Goal: Task Accomplishment & Management: Use online tool/utility

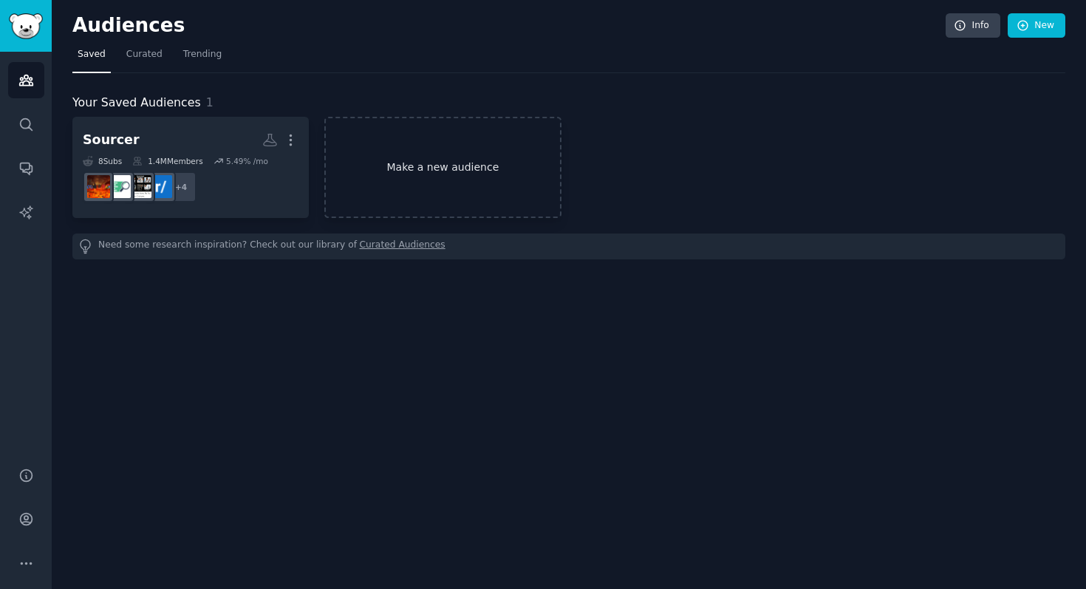
click at [448, 197] on link "Make a new audience" at bounding box center [442, 167] width 237 height 101
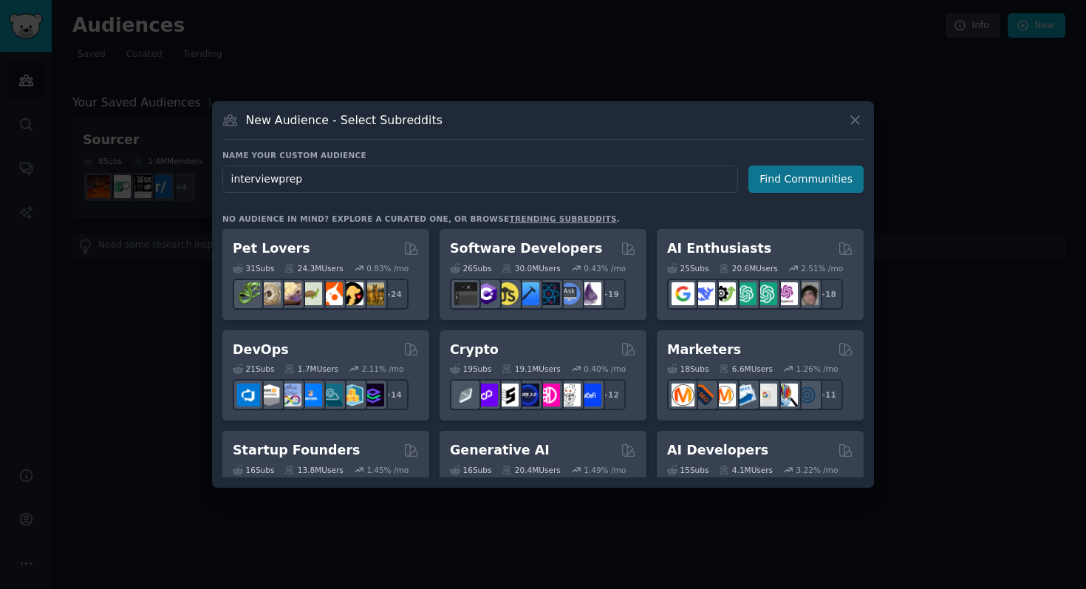
type input "interviewprep"
click at [803, 183] on button "Find Communities" at bounding box center [806, 179] width 115 height 27
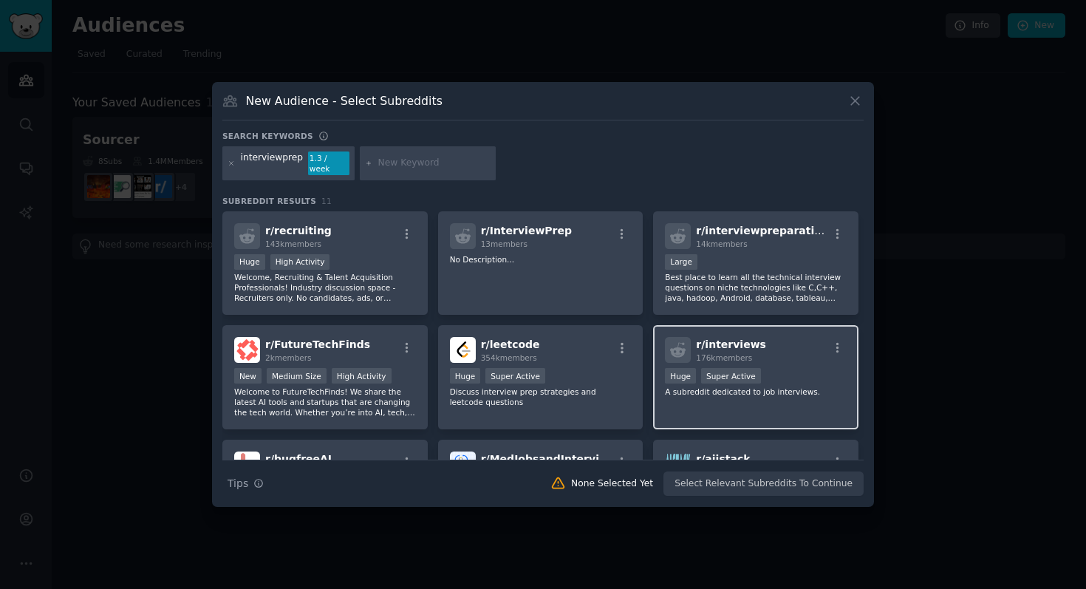
click at [801, 368] on div "Huge Super Active" at bounding box center [756, 377] width 182 height 18
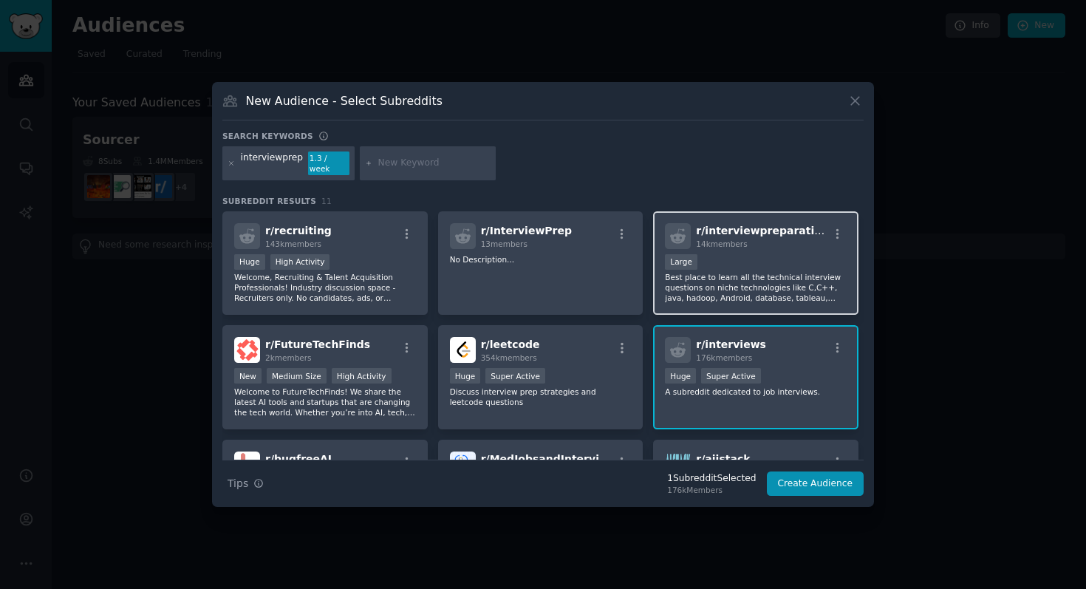
click at [801, 291] on p "Best place to learn all the technical interview questions on niche technologies…" at bounding box center [756, 287] width 182 height 31
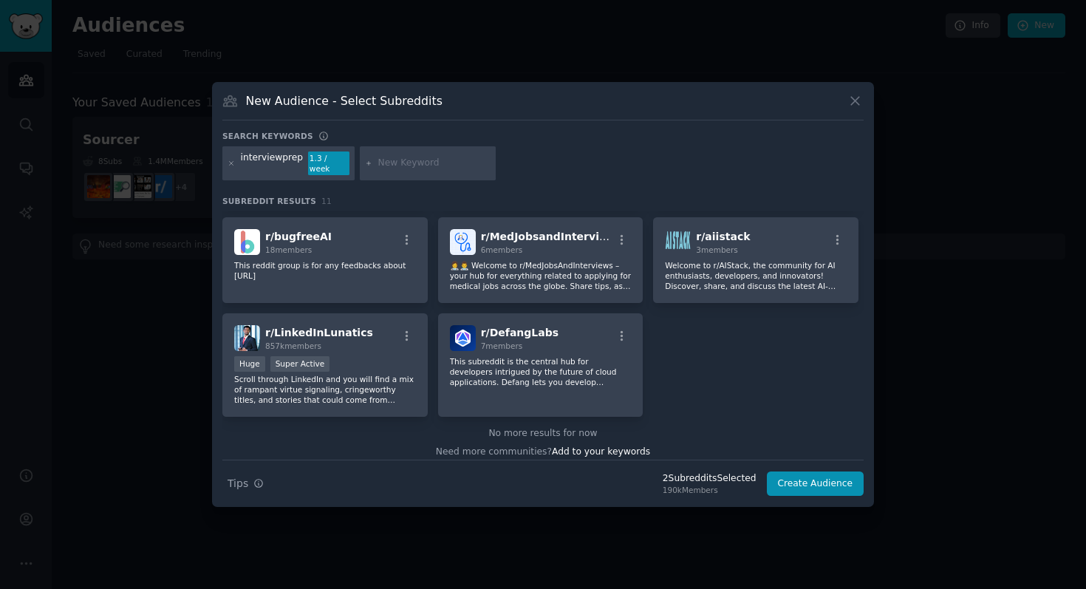
scroll to position [231, 0]
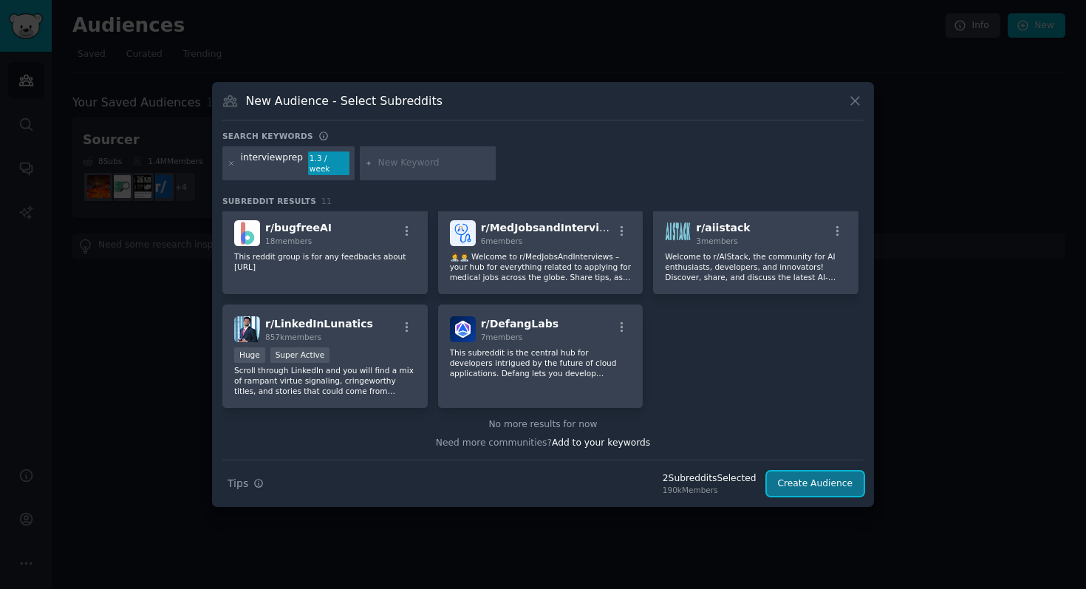
click at [837, 482] on button "Create Audience" at bounding box center [816, 484] width 98 height 25
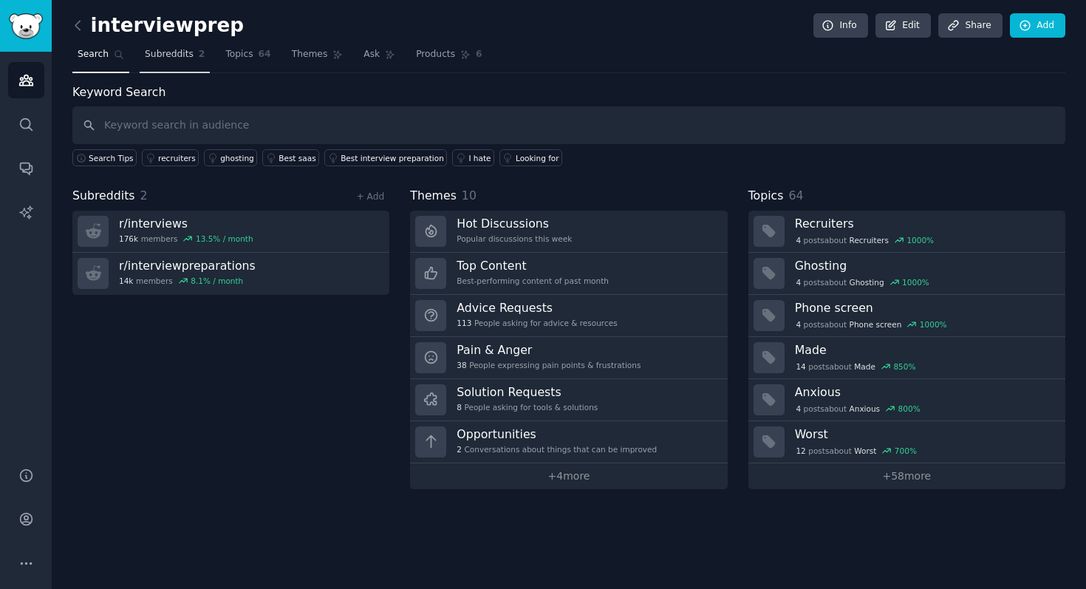
click at [171, 51] on span "Subreddits" at bounding box center [169, 54] width 49 height 13
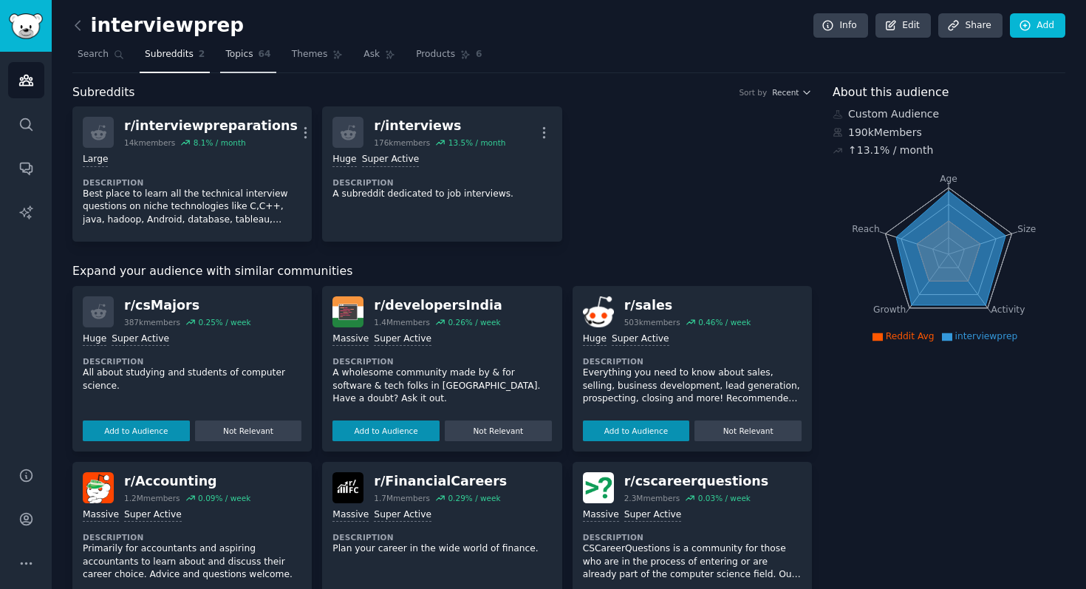
click at [246, 58] on span "Topics" at bounding box center [238, 54] width 27 height 13
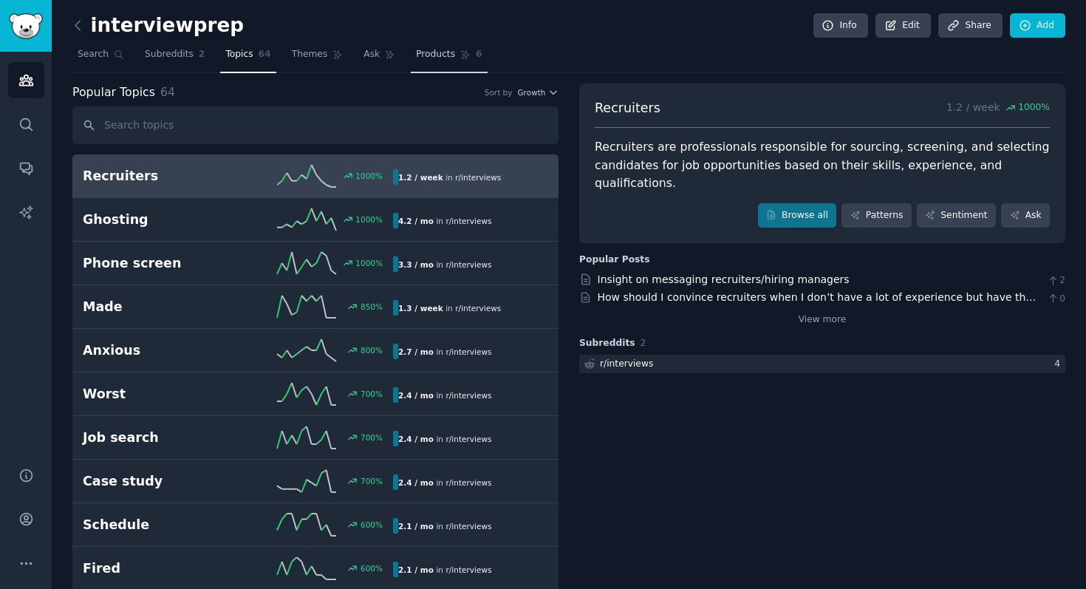
click at [432, 59] on span "Products" at bounding box center [435, 54] width 39 height 13
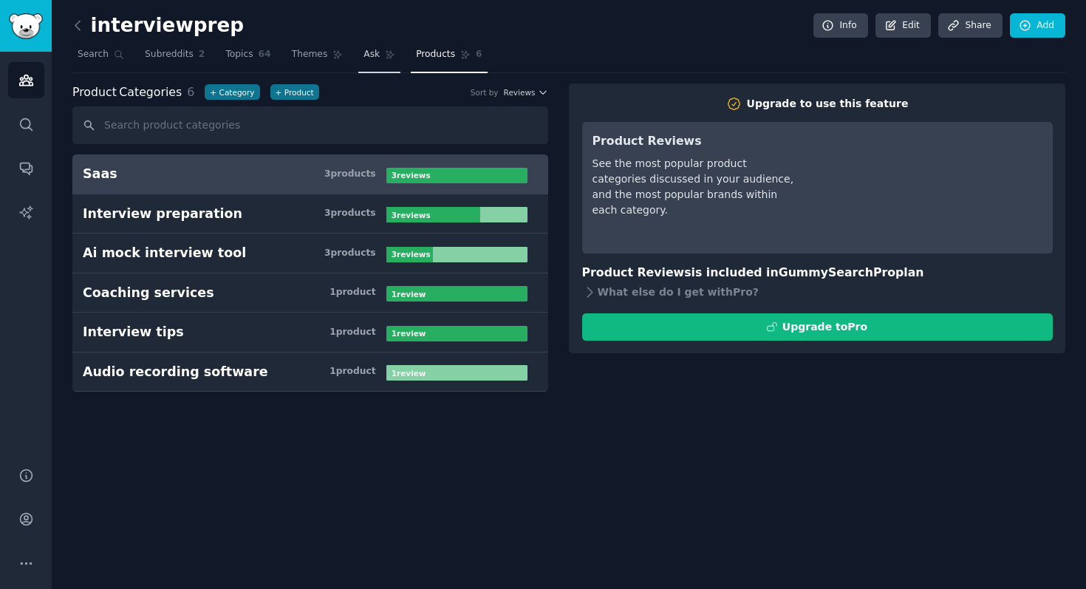
click at [376, 61] on span "Ask" at bounding box center [372, 54] width 16 height 13
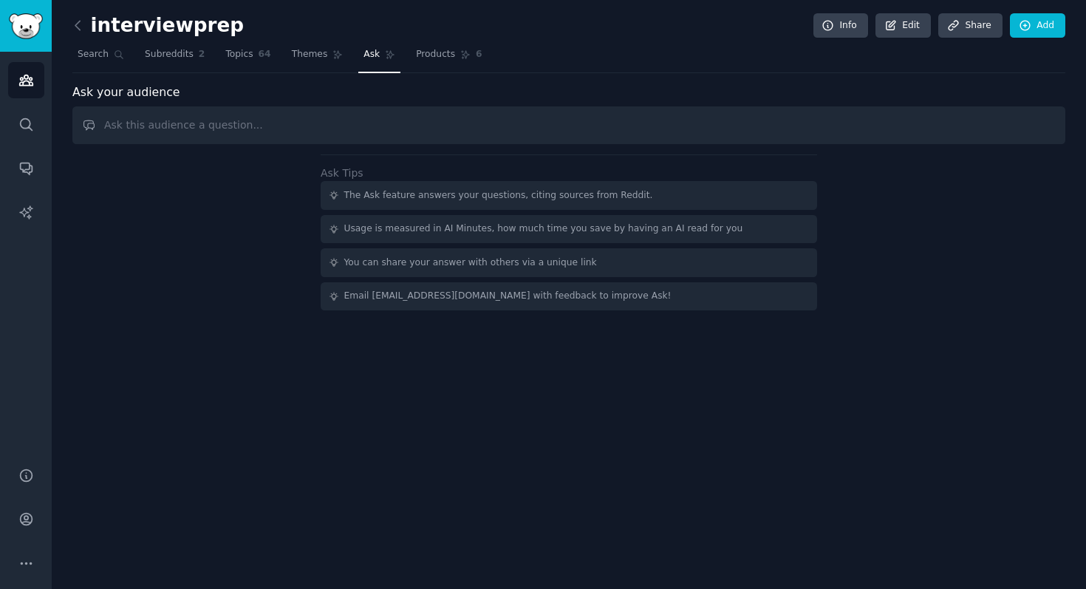
click at [308, 74] on div "interviewprep Info Edit Share Add Search Subreddits 2 Topics 64 Themes Ask Prod…" at bounding box center [568, 168] width 993 height 295
click at [308, 73] on div "interviewprep Info Edit Share Add Search Subreddits 2 Topics 64 Themes Ask Prod…" at bounding box center [568, 168] width 993 height 295
click at [320, 65] on link "Themes" at bounding box center [318, 58] width 62 height 30
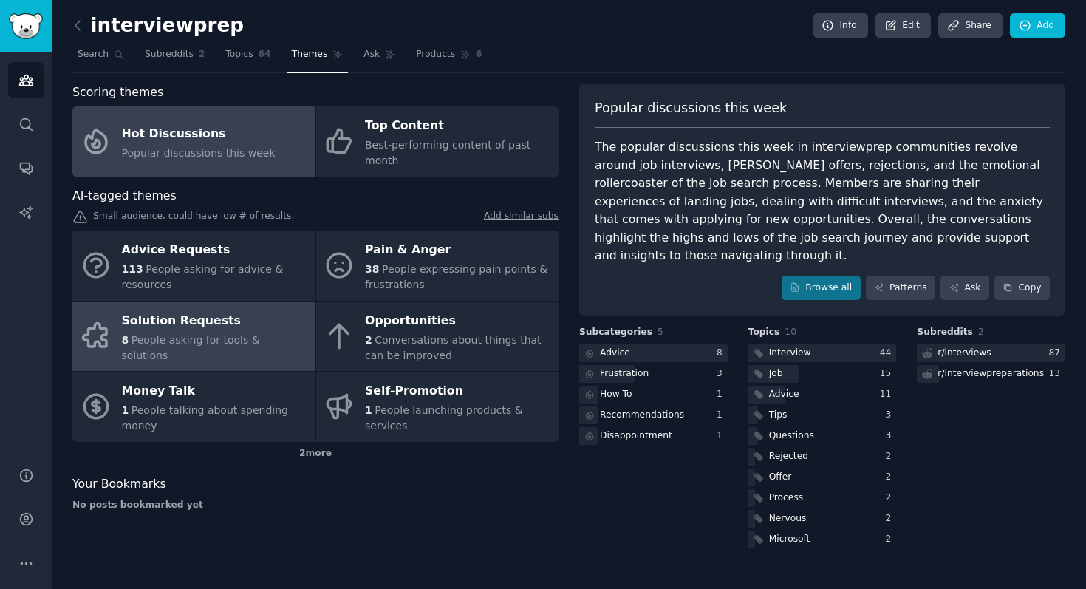
click at [262, 321] on div "Solution Requests" at bounding box center [215, 321] width 186 height 24
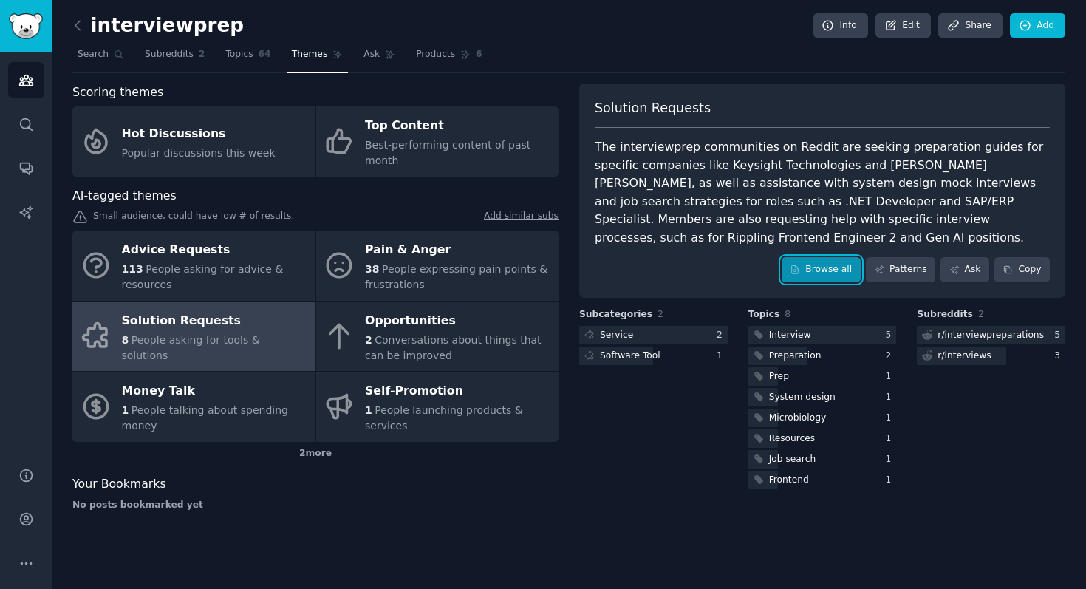
click at [842, 257] on link "Browse all" at bounding box center [821, 269] width 79 height 25
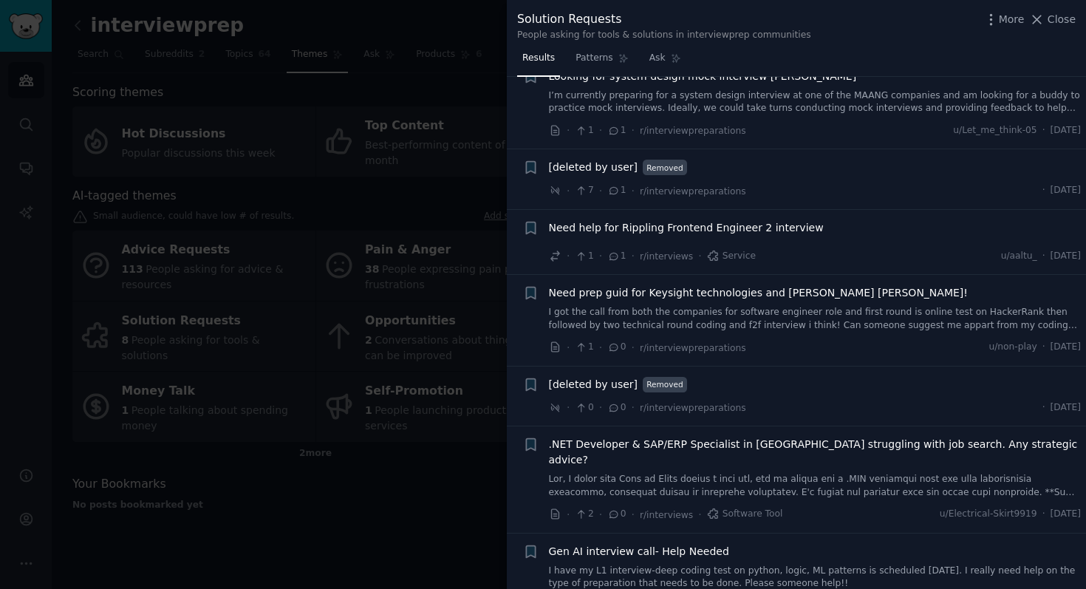
scroll to position [153, 0]
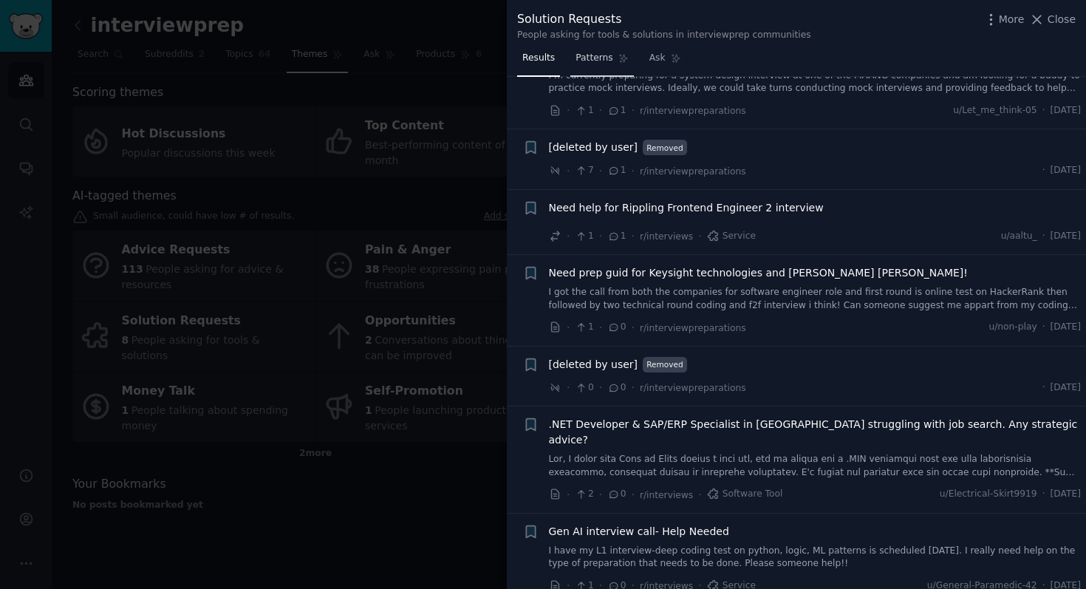
click at [612, 66] on link "Patterns" at bounding box center [602, 62] width 63 height 30
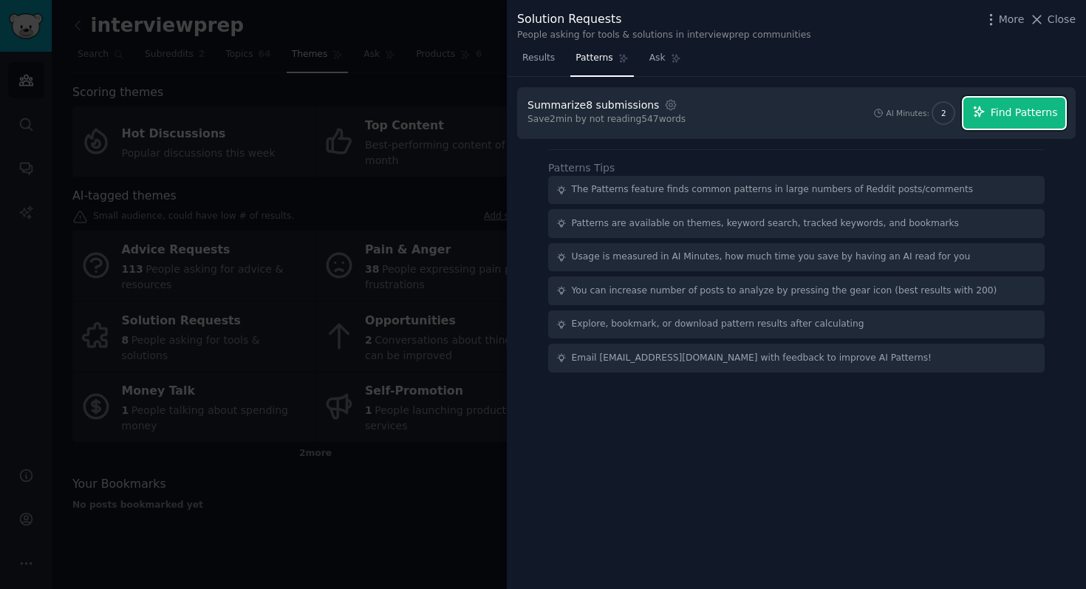
click at [1009, 112] on span "Find Patterns" at bounding box center [1024, 113] width 67 height 16
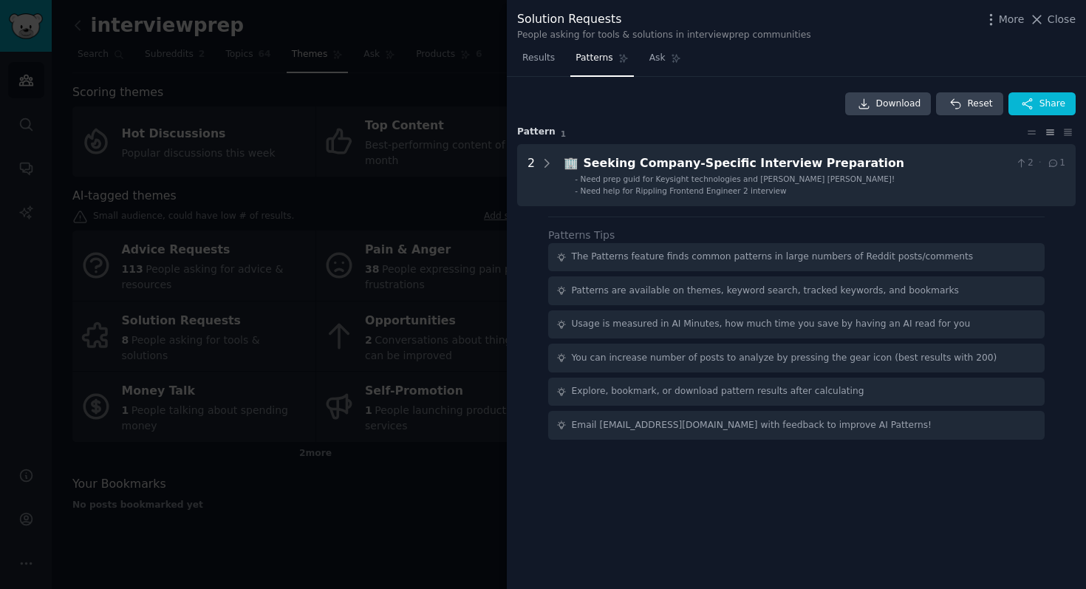
click at [412, 46] on div at bounding box center [543, 294] width 1086 height 589
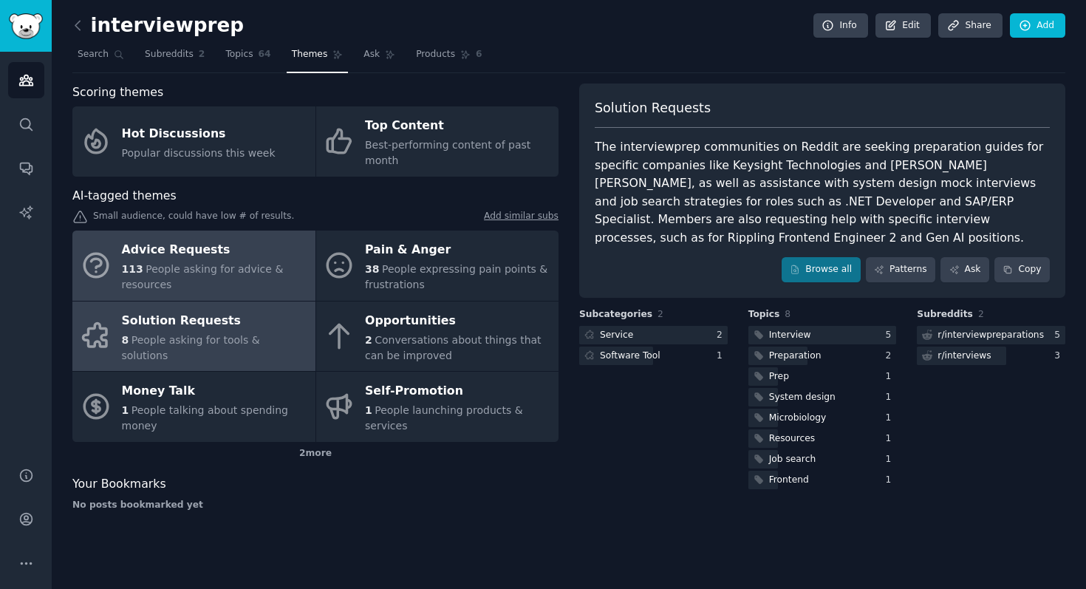
click at [207, 240] on div "Advice Requests" at bounding box center [215, 251] width 186 height 24
